Goal: Transaction & Acquisition: Purchase product/service

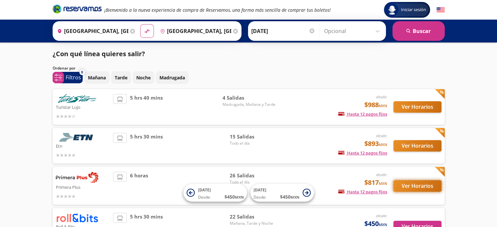
click at [416, 188] on button "Ver Horarios" at bounding box center [417, 185] width 48 height 11
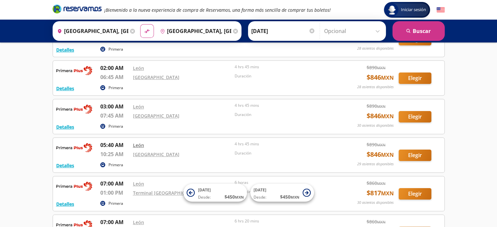
scroll to position [98, 0]
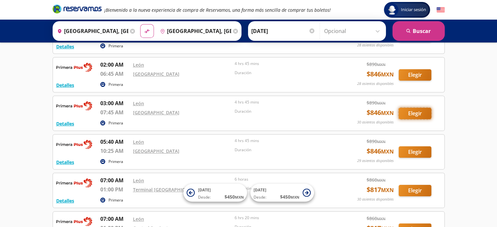
click at [414, 112] on button "Elegir" at bounding box center [415, 113] width 33 height 11
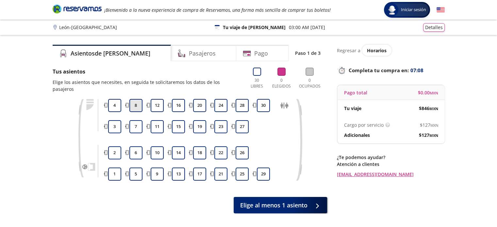
click at [139, 99] on button "8" at bounding box center [135, 105] width 13 height 13
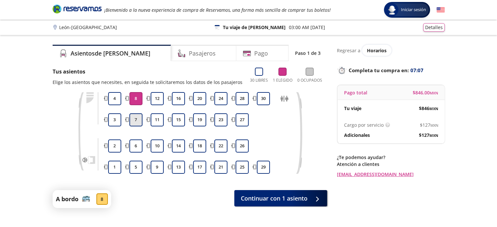
click at [136, 120] on button "7" at bounding box center [135, 119] width 13 height 13
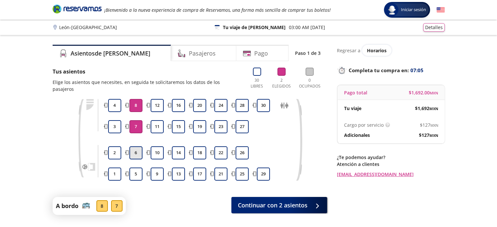
click at [134, 147] on button "6" at bounding box center [135, 152] width 13 height 13
click at [346, 195] on div "Regresar a Horarios Completa tu compra en : 06:52 Pago total $ 2,538.00 MXN Tu …" at bounding box center [391, 141] width 108 height 193
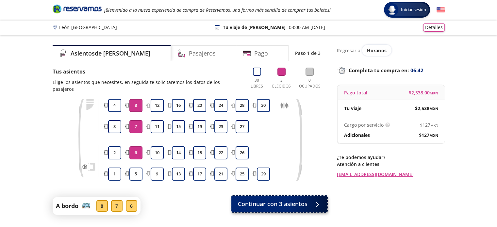
click at [288, 200] on span "Continuar con 3 asientos" at bounding box center [273, 204] width 70 height 9
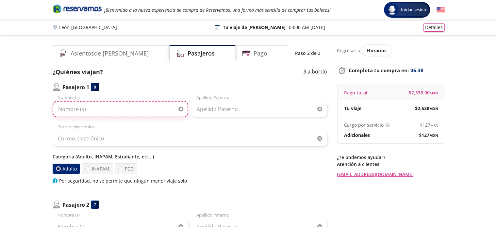
click at [92, 108] on input "Nombre (s)" at bounding box center [121, 109] width 136 height 16
type input "Patricia"
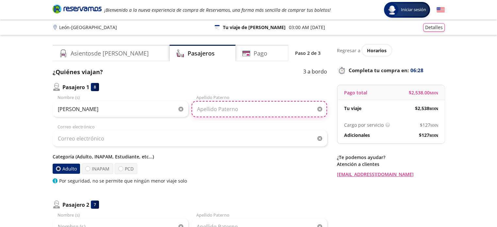
click at [216, 111] on input "Apellido Paterno" at bounding box center [259, 109] width 136 height 16
type input "Duran Hernandez"
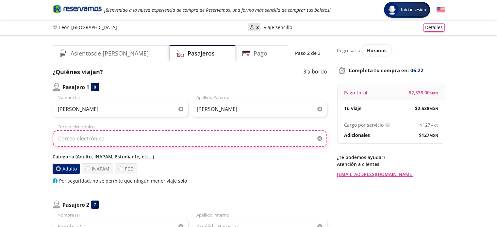
click at [99, 138] on input "Correo electrónico" at bounding box center [190, 138] width 274 height 16
drag, startPoint x: 124, startPoint y: 139, endPoint x: 0, endPoint y: 120, distance: 125.6
type input "caduranhe@gmail.com"
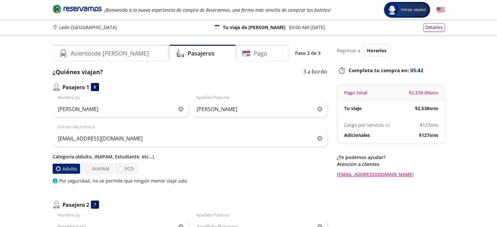
click at [57, 168] on div at bounding box center [58, 169] width 2 height 2
click at [57, 168] on input "Adulto" at bounding box center [58, 169] width 4 height 4
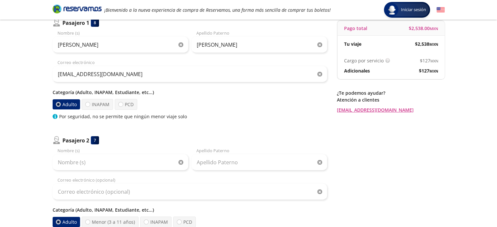
scroll to position [65, 0]
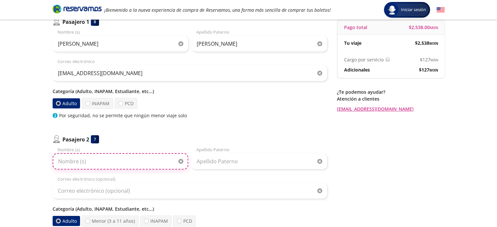
click at [105, 161] on input "Nombre (s)" at bounding box center [121, 161] width 136 height 16
type input "Marisol"
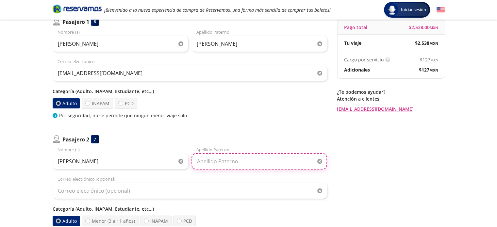
click at [205, 163] on input "Apellido Paterno" at bounding box center [259, 161] width 136 height 16
type input "s"
type input "Soto Antunez"
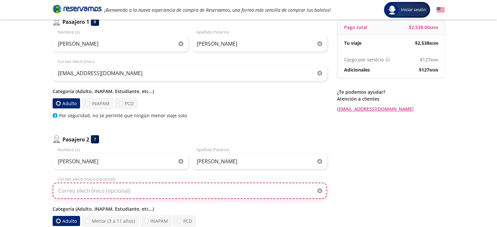
click at [99, 192] on input "Correo electrónico (opcional)" at bounding box center [190, 191] width 274 height 16
paste input "caduranhe@gmail.com"
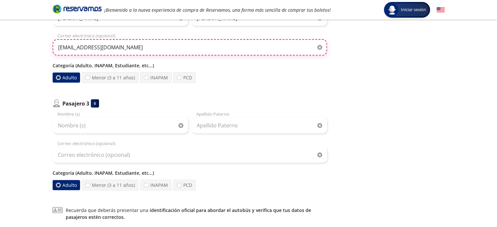
scroll to position [229, 0]
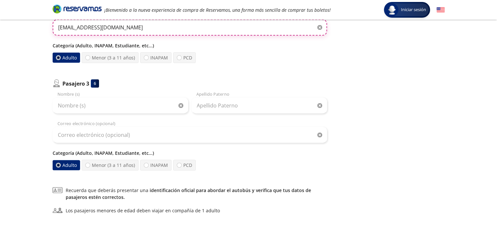
type input "caduranhe@gmail.com"
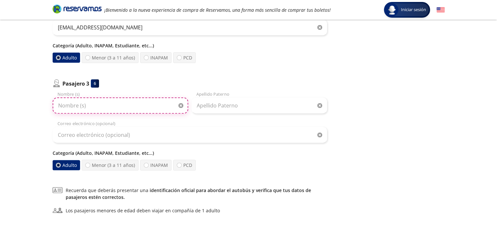
click at [97, 107] on input "Nombre (s)" at bounding box center [121, 105] width 136 height 16
type input "Claudia Angelica"
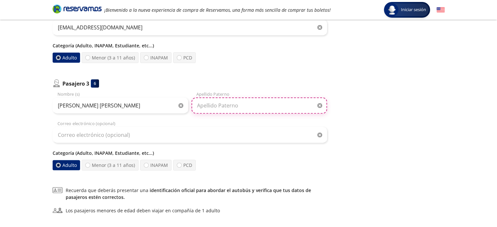
click at [209, 106] on input "Apellido Paterno" at bounding box center [259, 105] width 136 height 16
type input "Duran Hernandez"
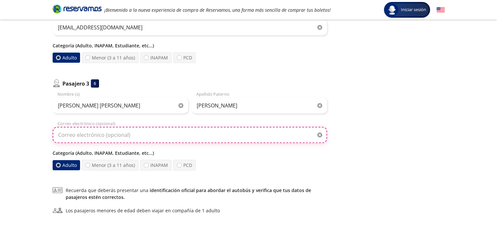
click at [108, 136] on input "Correo electrónico (opcional)" at bounding box center [190, 135] width 274 height 16
paste input "caduranhe@gmail.com"
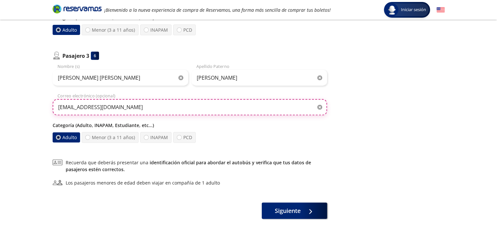
scroll to position [290, 0]
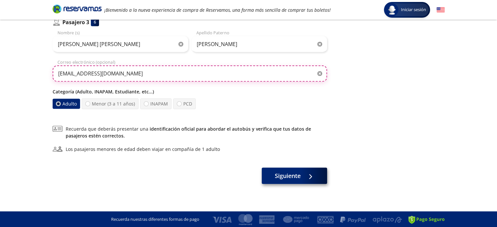
type input "caduranhe@gmail.com"
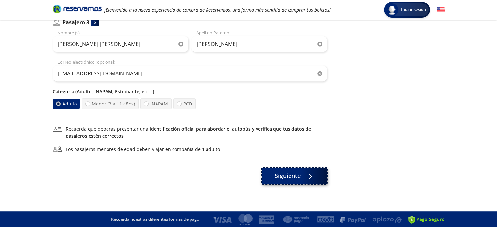
click at [295, 173] on span "Siguiente" at bounding box center [288, 176] width 26 height 9
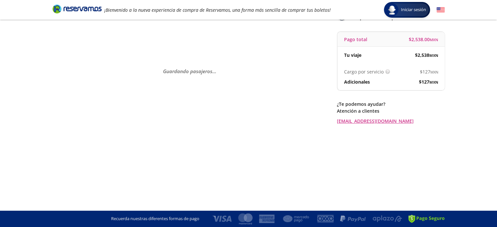
scroll to position [0, 0]
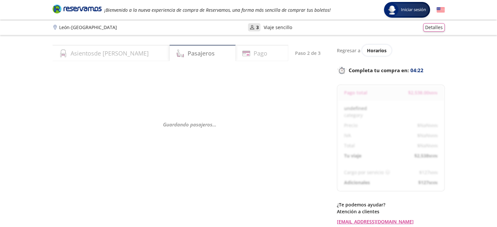
select select "MX"
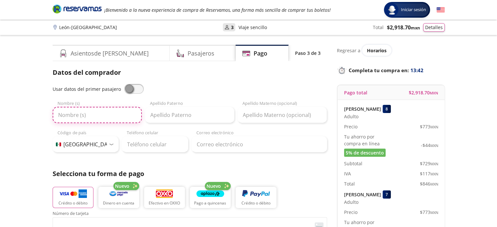
click at [85, 117] on input "Nombre (s)" at bounding box center [97, 115] width 89 height 16
type input "Patricia"
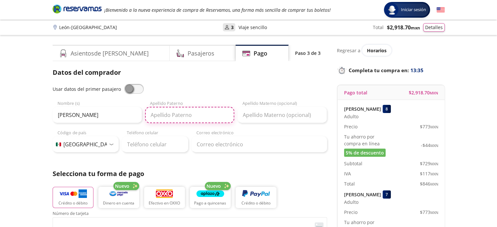
click at [180, 112] on input "Apellido Paterno" at bounding box center [189, 115] width 89 height 16
type input "Duran"
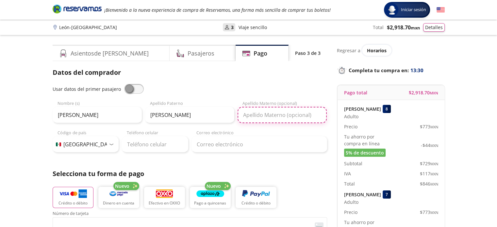
click at [281, 116] on input "Apellido Materno (opcional)" at bounding box center [281, 115] width 89 height 16
type input "Hernandez"
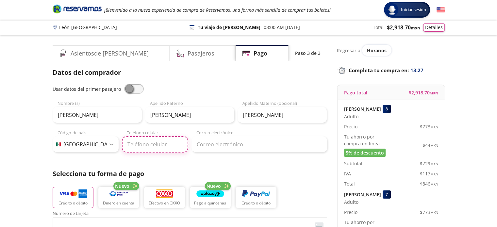
click at [160, 145] on input "Teléfono celular" at bounding box center [155, 144] width 66 height 16
type input "477 176 5516"
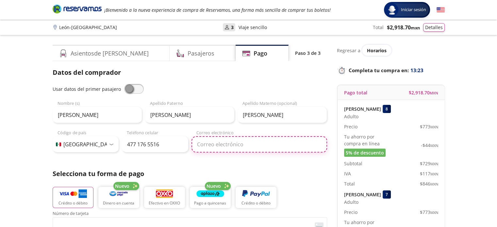
click at [224, 147] on input "Correo electrónico" at bounding box center [259, 144] width 136 height 16
paste input "caduranhe@gmail.com"
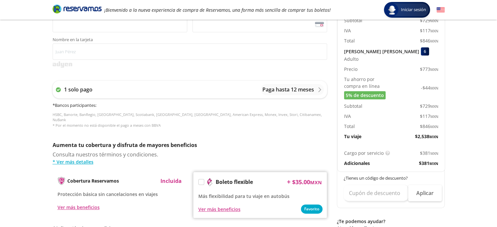
scroll to position [261, 0]
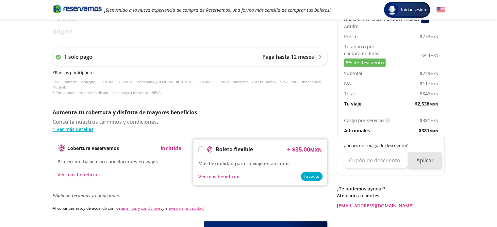
type input "caduranhe@gmail.com"
click at [423, 159] on button "Aplicar" at bounding box center [425, 160] width 34 height 16
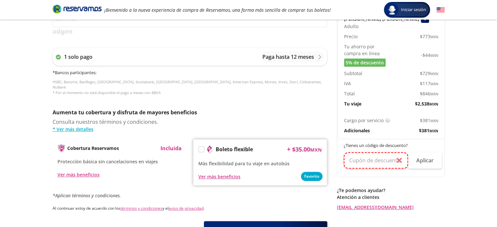
click at [399, 160] on input "text" at bounding box center [376, 160] width 64 height 16
click at [430, 161] on button "Aplicar" at bounding box center [425, 160] width 34 height 16
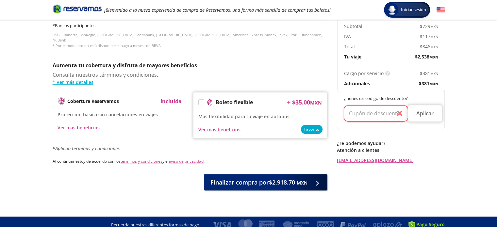
scroll to position [309, 0]
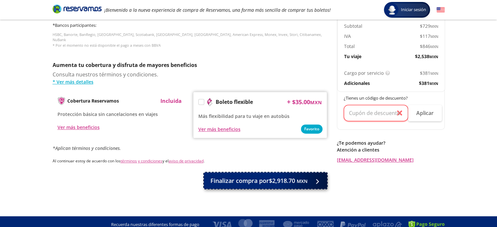
click at [270, 176] on span "Finalizar compra por $2,918.70 MXN" at bounding box center [258, 180] width 97 height 9
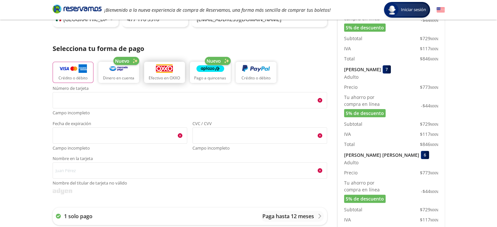
scroll to position [148, 0]
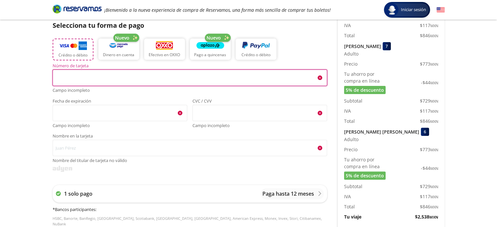
click at [77, 47] on img "button" at bounding box center [73, 46] width 28 height 10
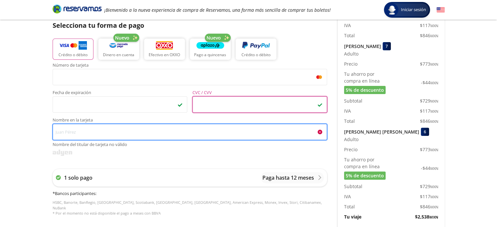
click at [99, 132] on input "Nombre en la tarjeta Nombre del titular de tarjeta no válido" at bounding box center [190, 132] width 274 height 16
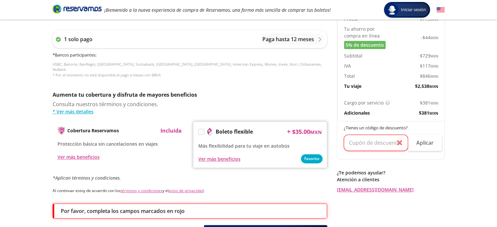
scroll to position [312, 0]
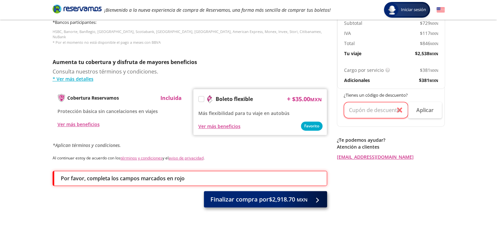
type input "Claudia Angelica Durán Hernández"
click at [250, 195] on span "Finalizar compra por $2,918.70 MXN" at bounding box center [258, 199] width 97 height 9
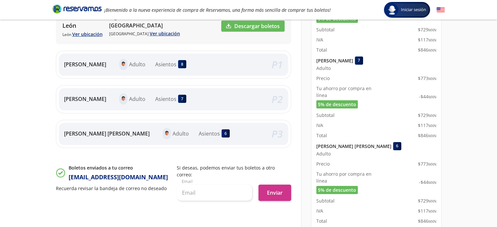
scroll to position [163, 0]
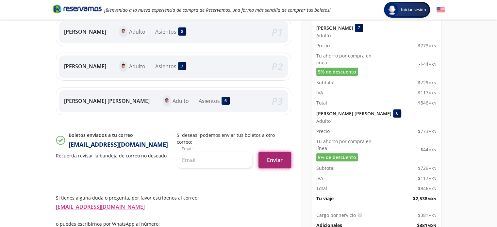
click at [274, 152] on button "Enviar" at bounding box center [274, 160] width 33 height 16
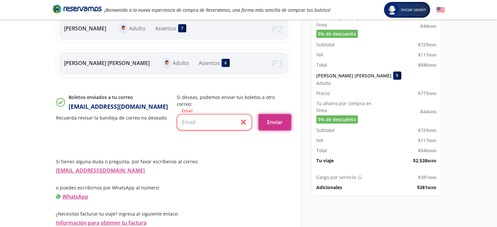
scroll to position [202, 0]
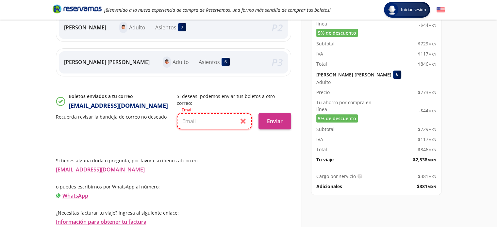
drag, startPoint x: 191, startPoint y: 110, endPoint x: 191, endPoint y: 116, distance: 5.9
click at [191, 113] on input "text" at bounding box center [214, 121] width 75 height 16
paste input "caduranhe@gmail.com"
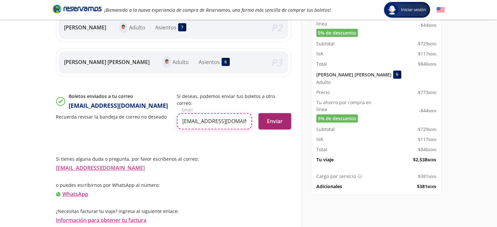
type input "caduranhe@gmail.com"
click at [274, 113] on button "Enviar" at bounding box center [274, 121] width 33 height 16
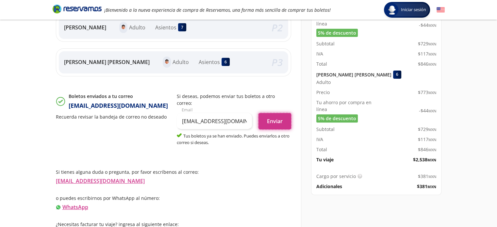
scroll to position [204, 0]
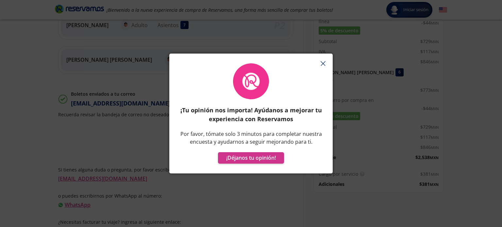
click at [323, 62] on icon "button" at bounding box center [322, 63] width 5 height 5
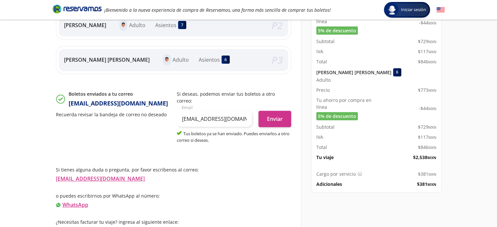
scroll to position [74, 0]
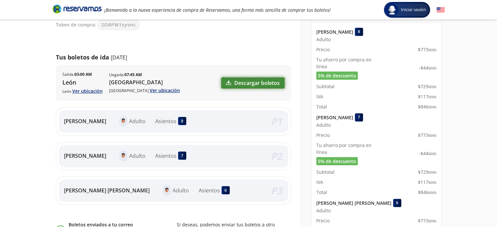
drag, startPoint x: 252, startPoint y: 82, endPoint x: 259, endPoint y: 82, distance: 6.9
click at [252, 82] on link "Descargar boletos" at bounding box center [252, 82] width 63 height 11
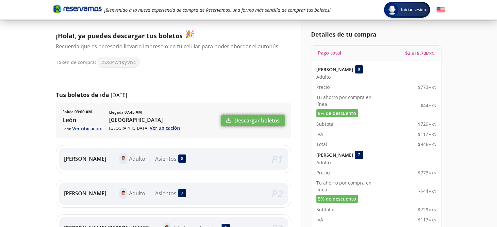
scroll to position [65, 0]
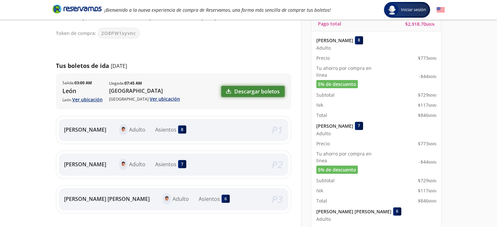
click at [258, 91] on link "Descargar boletos" at bounding box center [252, 91] width 63 height 11
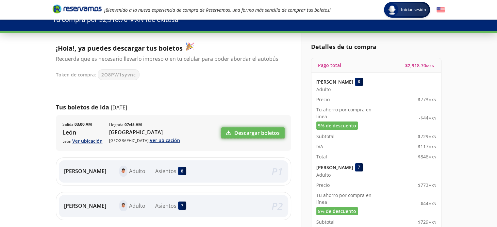
scroll to position [0, 0]
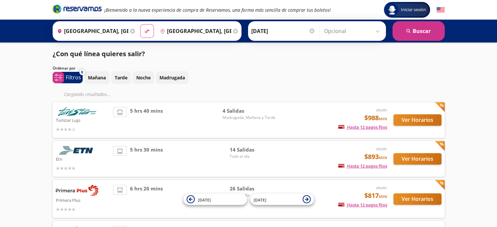
click at [79, 191] on img at bounding box center [77, 190] width 42 height 11
click at [417, 197] on button "Ver Horarios" at bounding box center [417, 198] width 48 height 11
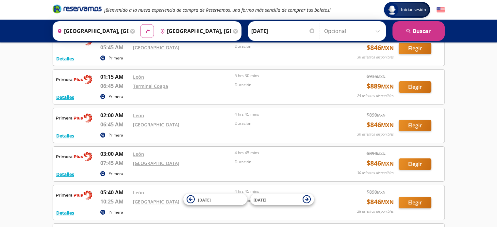
scroll to position [98, 0]
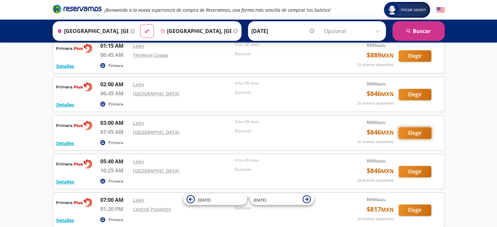
click at [410, 132] on button "Elegir" at bounding box center [415, 132] width 33 height 11
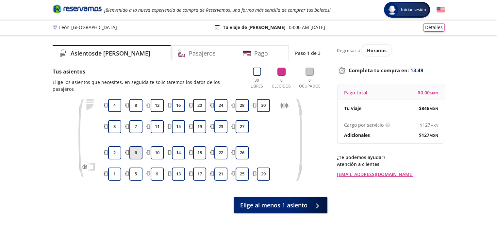
click at [133, 146] on button "6" at bounding box center [135, 152] width 13 height 13
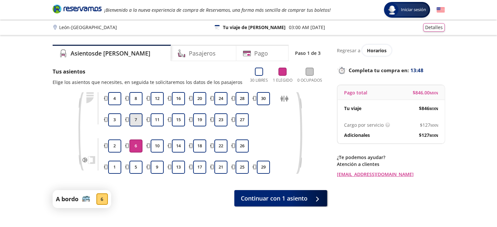
click at [138, 123] on button "7" at bounding box center [135, 119] width 13 height 13
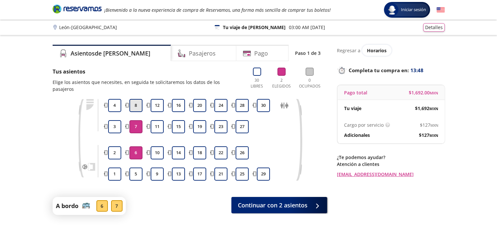
click at [134, 101] on button "8" at bounding box center [135, 105] width 13 height 13
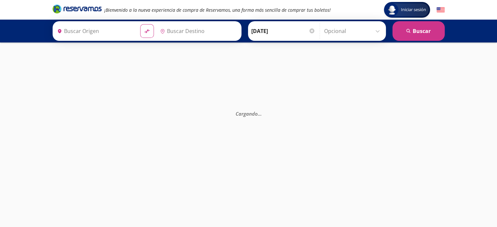
type input "[GEOGRAPHIC_DATA], [GEOGRAPHIC_DATA]"
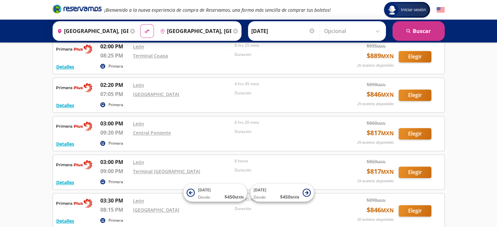
scroll to position [613, 0]
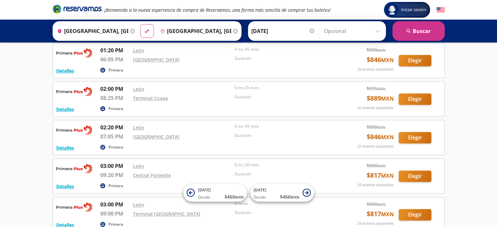
click at [310, 28] on div at bounding box center [311, 30] width 5 height 5
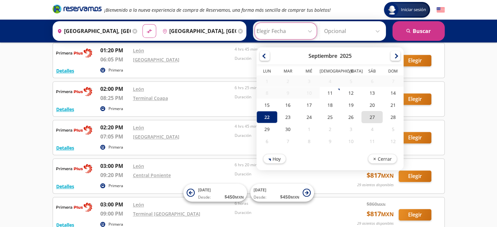
click at [372, 117] on div "27" at bounding box center [371, 117] width 21 height 12
type input "[DATE]"
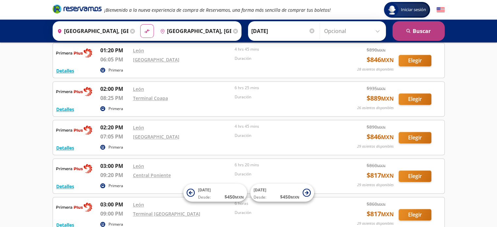
click at [425, 32] on button "search [GEOGRAPHIC_DATA]" at bounding box center [418, 31] width 52 height 20
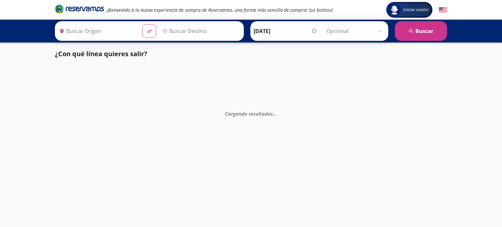
type input "[GEOGRAPHIC_DATA], [GEOGRAPHIC_DATA]"
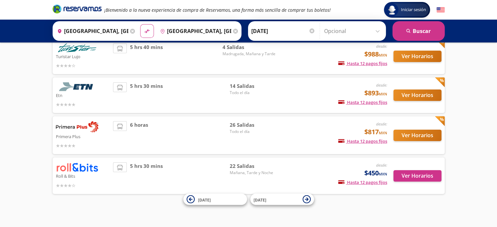
scroll to position [67, 0]
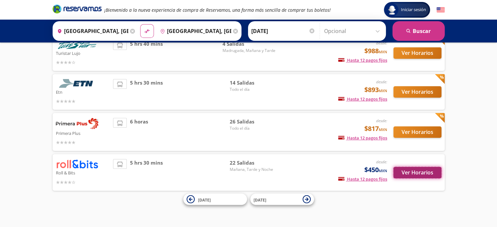
click at [422, 171] on button "Ver Horarios" at bounding box center [417, 172] width 48 height 11
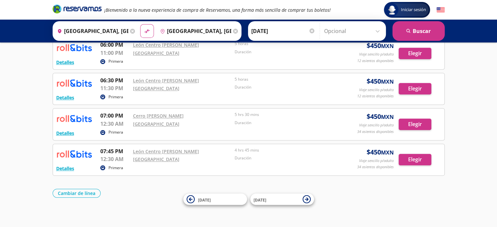
scroll to position [686, 0]
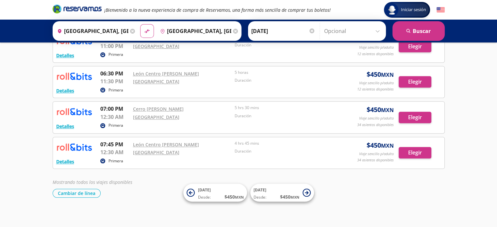
click at [106, 32] on input "[GEOGRAPHIC_DATA], [GEOGRAPHIC_DATA]" at bounding box center [92, 31] width 74 height 16
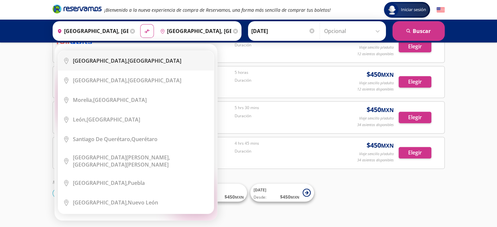
click at [118, 62] on b "[GEOGRAPHIC_DATA]," at bounding box center [100, 60] width 55 height 7
type input "[GEOGRAPHIC_DATA], [GEOGRAPHIC_DATA]"
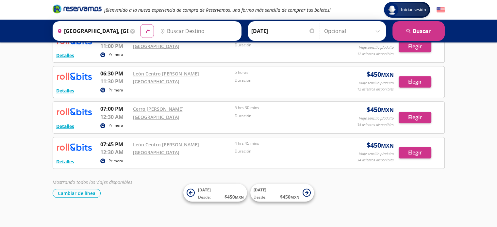
click at [203, 31] on input "Destino" at bounding box center [197, 31] width 80 height 16
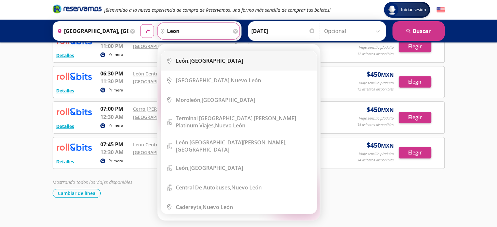
click at [207, 59] on div "[GEOGRAPHIC_DATA], [GEOGRAPHIC_DATA]" at bounding box center [209, 60] width 67 height 7
type input "[GEOGRAPHIC_DATA], [GEOGRAPHIC_DATA]"
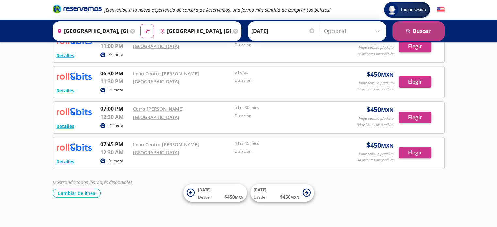
click at [417, 28] on button "search [GEOGRAPHIC_DATA]" at bounding box center [418, 31] width 52 height 20
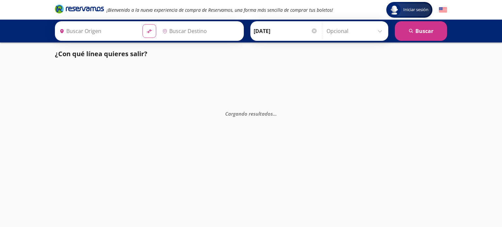
type input "[GEOGRAPHIC_DATA], [GEOGRAPHIC_DATA]"
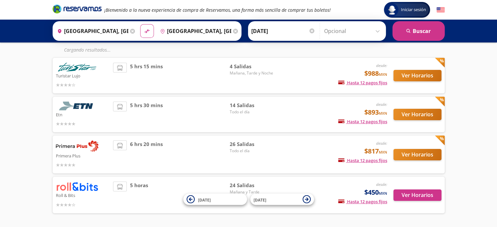
scroll to position [67, 0]
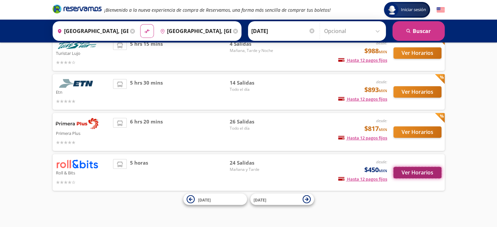
click at [421, 172] on button "Ver Horarios" at bounding box center [417, 172] width 48 height 11
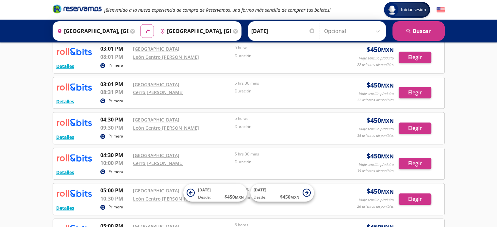
scroll to position [364, 0]
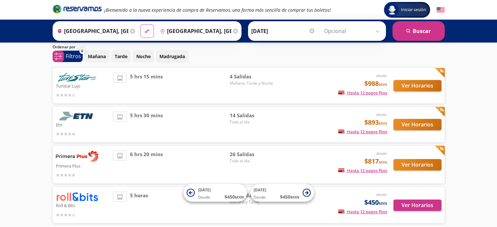
scroll to position [33, 0]
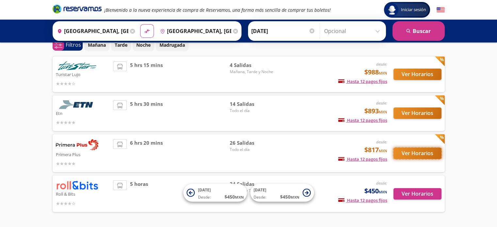
click at [417, 154] on button "Ver Horarios" at bounding box center [417, 153] width 48 height 11
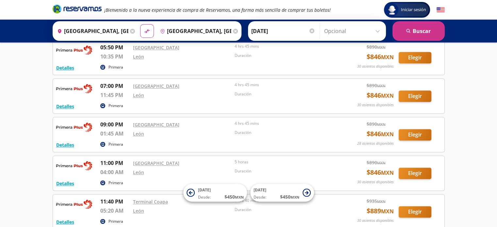
scroll to position [809, 0]
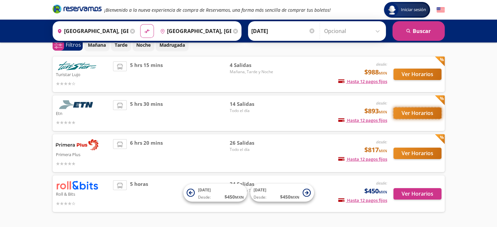
click at [406, 112] on button "Ver Horarios" at bounding box center [417, 112] width 48 height 11
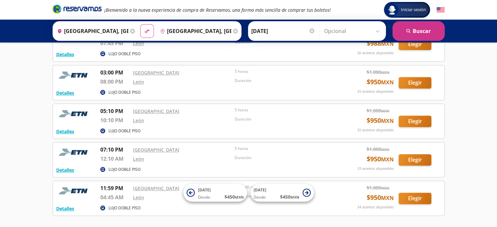
scroll to position [447, 0]
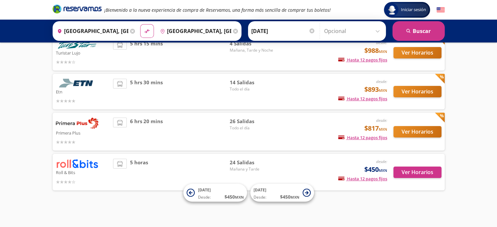
scroll to position [33, 0]
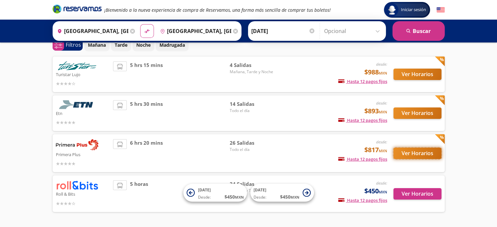
click at [414, 152] on button "Ver Horarios" at bounding box center [417, 153] width 48 height 11
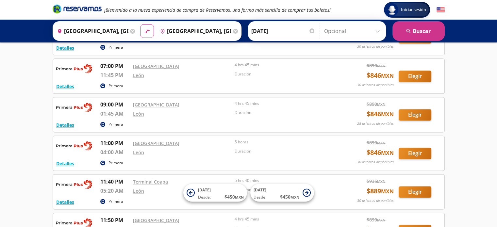
scroll to position [842, 0]
